Goal: Task Accomplishment & Management: Manage account settings

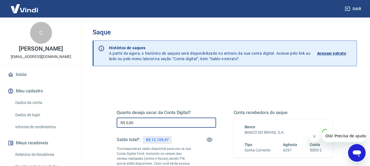
click at [139, 121] on input "R$ 0,00" at bounding box center [166, 123] width 99 height 10
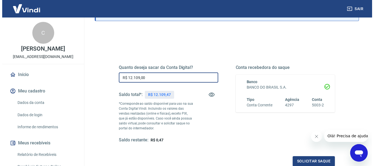
scroll to position [55, 0]
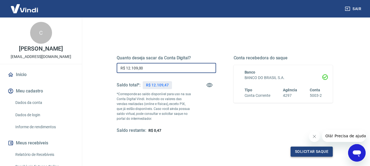
type input "R$ 12.109,00"
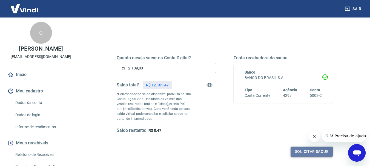
click at [299, 150] on button "Solicitar saque" at bounding box center [311, 152] width 42 height 10
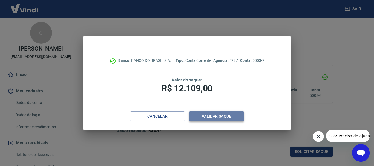
click at [212, 114] on button "Validar saque" at bounding box center [216, 116] width 55 height 10
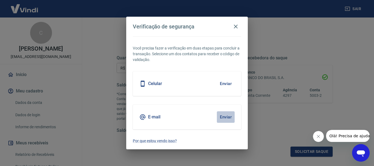
click at [225, 116] on button "Enviar" at bounding box center [226, 116] width 18 height 11
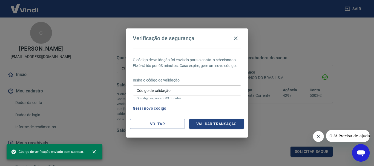
click at [152, 88] on input "Código de validação" at bounding box center [187, 90] width 108 height 10
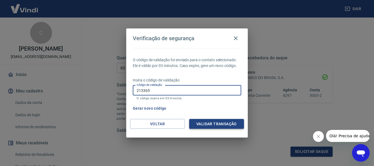
type input "213365"
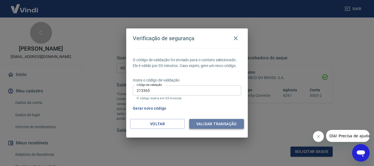
click at [213, 125] on button "Validar transação" at bounding box center [216, 124] width 55 height 10
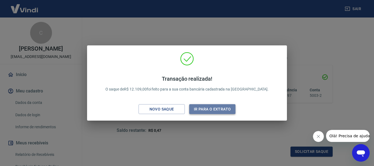
click at [212, 110] on button "Ir para o extrato" at bounding box center [212, 109] width 46 height 10
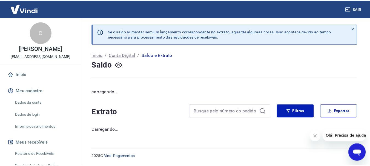
scroll to position [25, 0]
